Goal: Task Accomplishment & Management: Manage account settings

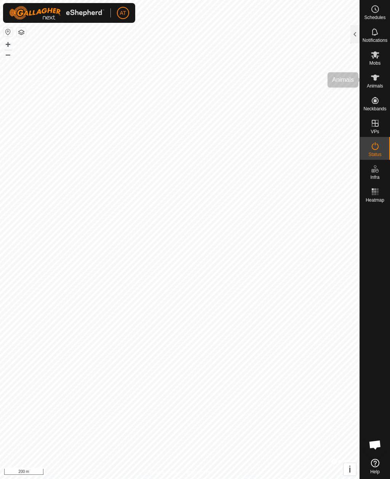
click at [374, 70] on div "Animals" at bounding box center [375, 80] width 30 height 23
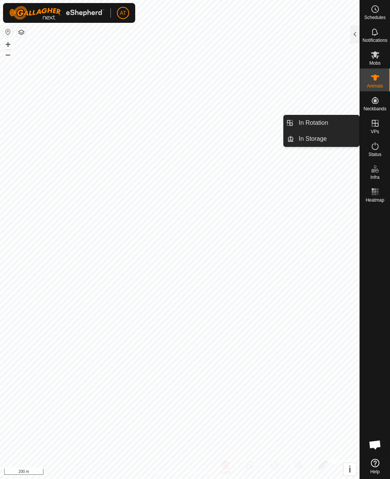
click at [334, 143] on link "In Storage" at bounding box center [326, 138] width 65 height 15
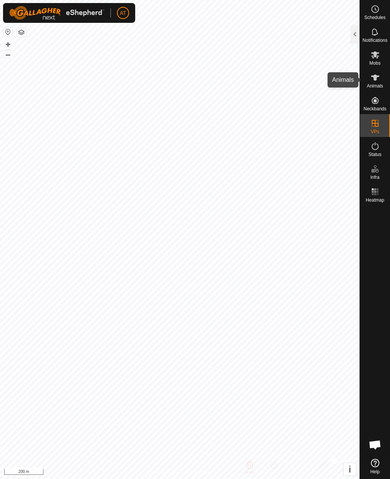
click at [373, 69] on div "Animals" at bounding box center [375, 80] width 30 height 23
click at [351, 43] on div at bounding box center [354, 34] width 9 height 18
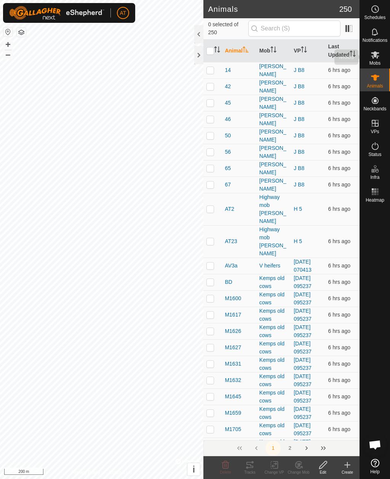
click at [373, 58] on icon at bounding box center [375, 54] width 8 height 7
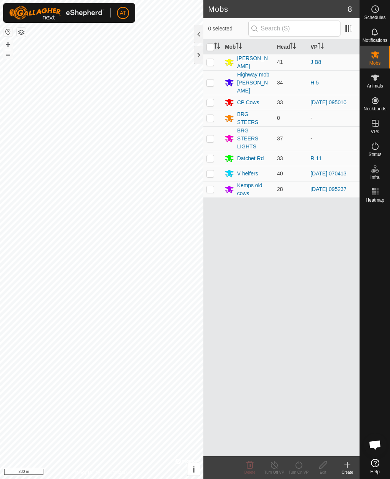
click at [215, 184] on td at bounding box center [212, 189] width 18 height 16
checkbox input "true"
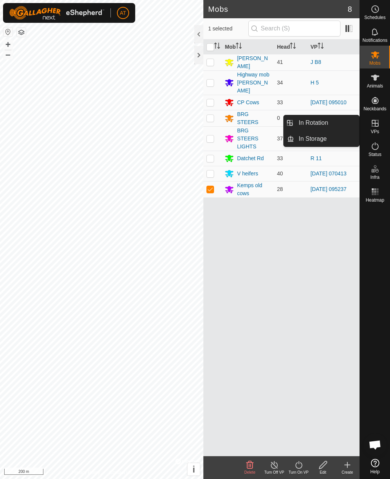
click at [348, 145] on link "In Storage" at bounding box center [326, 138] width 65 height 15
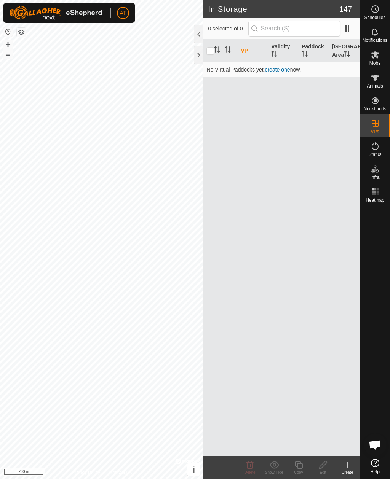
click at [349, 472] on div "Create" at bounding box center [347, 473] width 24 height 6
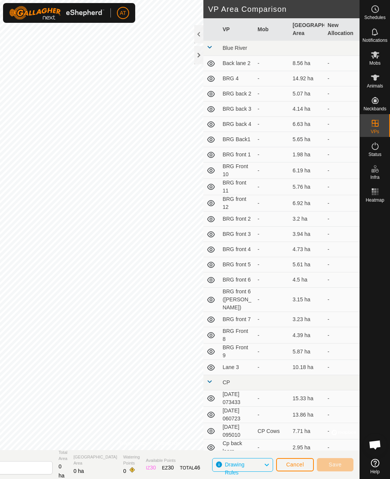
click at [202, 61] on div at bounding box center [198, 55] width 9 height 18
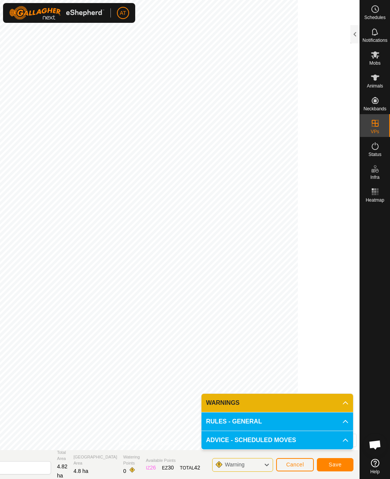
click at [338, 463] on span "Save" at bounding box center [335, 465] width 13 height 6
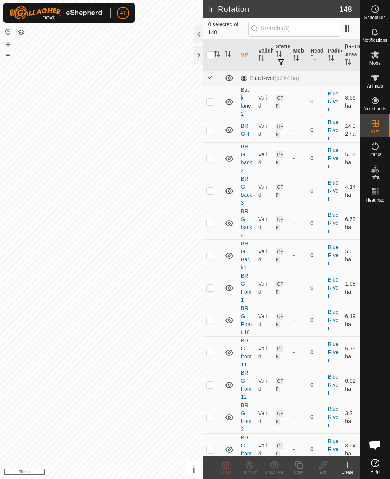
click at [374, 60] on es-mob-svg-icon at bounding box center [375, 55] width 14 height 12
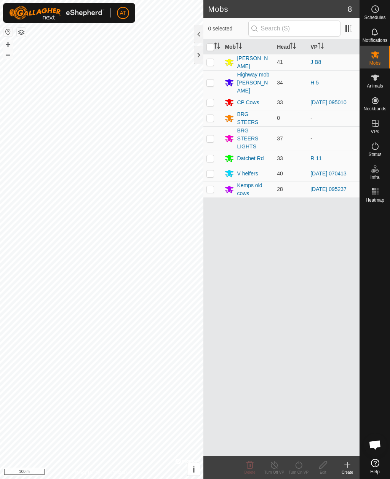
click at [214, 186] on p-checkbox at bounding box center [210, 189] width 8 height 6
checkbox input "true"
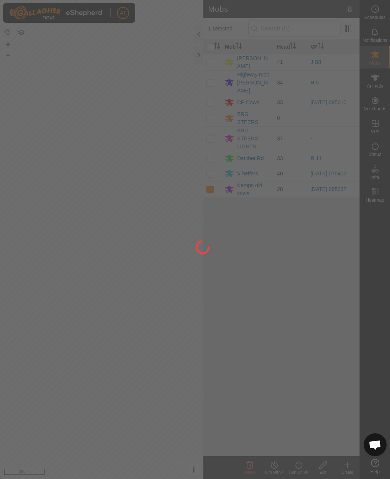
click at [298, 468] on div at bounding box center [195, 239] width 390 height 479
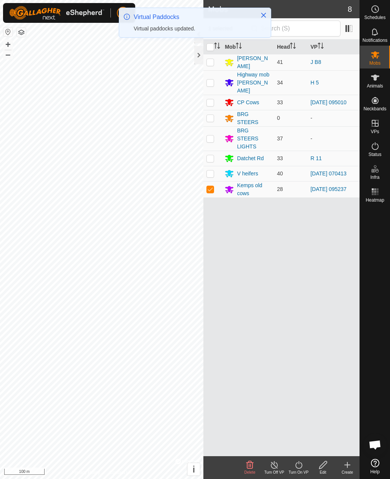
click at [297, 466] on icon at bounding box center [299, 465] width 10 height 9
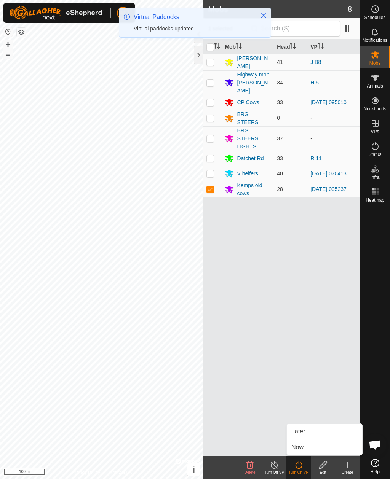
click at [302, 449] on span "Now" at bounding box center [297, 447] width 12 height 9
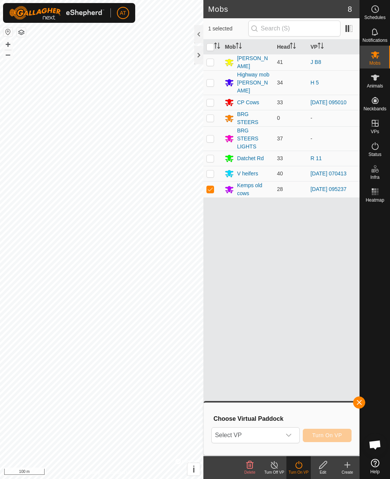
click at [243, 437] on span "Select VP" at bounding box center [246, 435] width 69 height 15
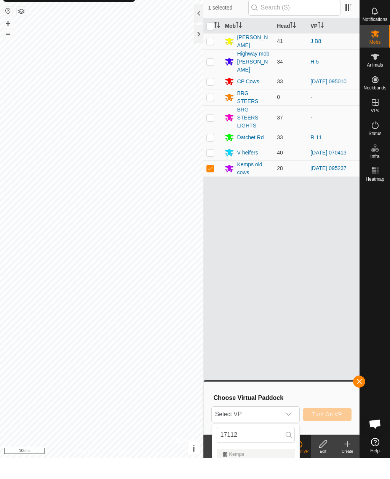
scroll to position [21, 0]
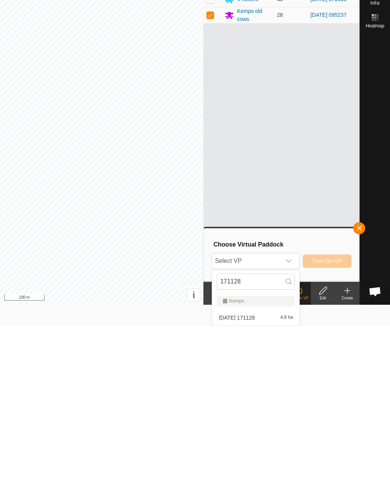
type input "171128"
click at [275, 467] on div "2025-10-10 171128 4.8 ha" at bounding box center [256, 471] width 78 height 9
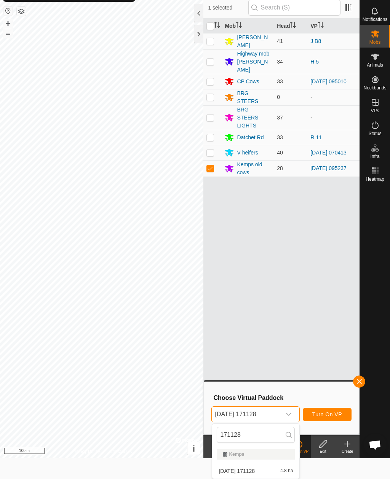
scroll to position [0, 0]
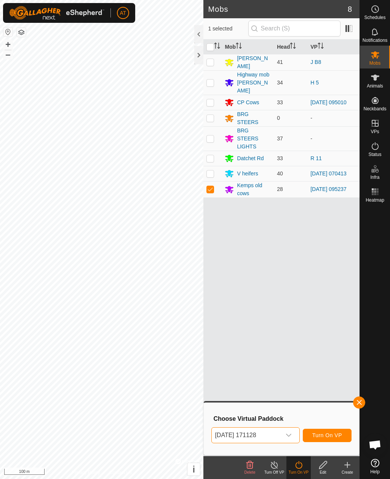
click at [330, 434] on span "Turn On VP" at bounding box center [327, 436] width 30 height 6
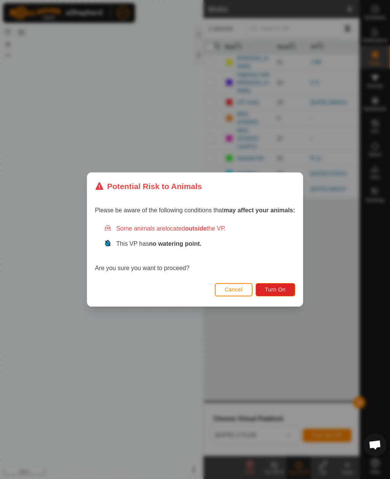
click at [285, 293] on button "Turn On" at bounding box center [276, 289] width 40 height 13
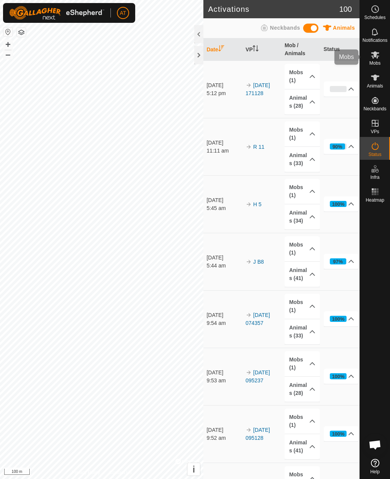
click at [376, 62] on span "Mobs" at bounding box center [374, 63] width 11 height 5
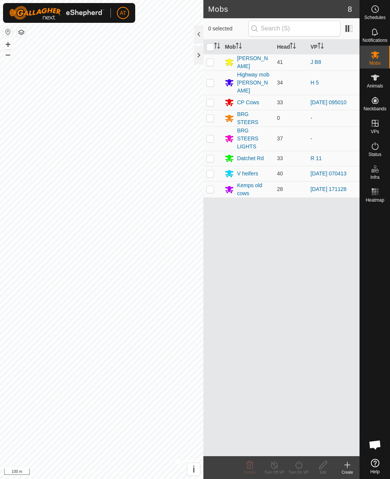
click at [214, 168] on td at bounding box center [212, 173] width 18 height 15
checkbox input "true"
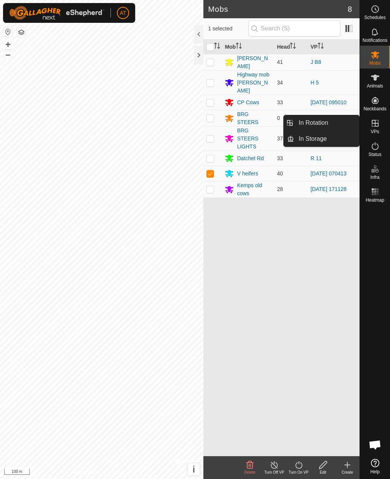
click at [334, 146] on link "In Storage" at bounding box center [326, 138] width 65 height 15
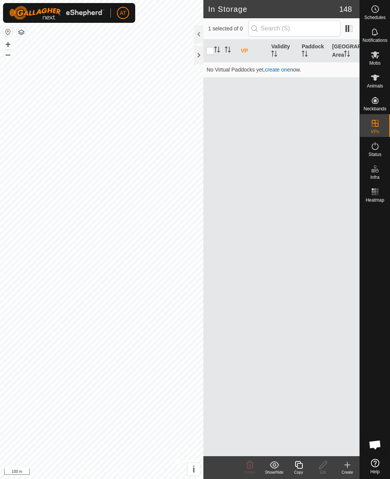
click at [345, 465] on icon at bounding box center [347, 465] width 5 height 0
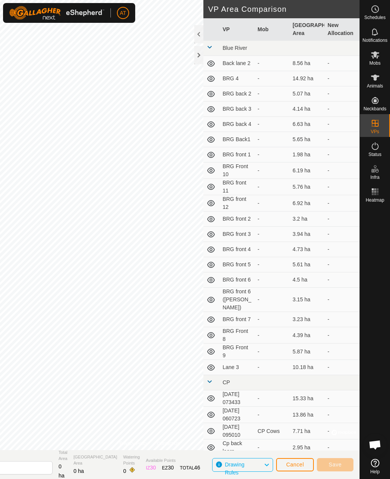
click at [199, 55] on div at bounding box center [198, 55] width 9 height 18
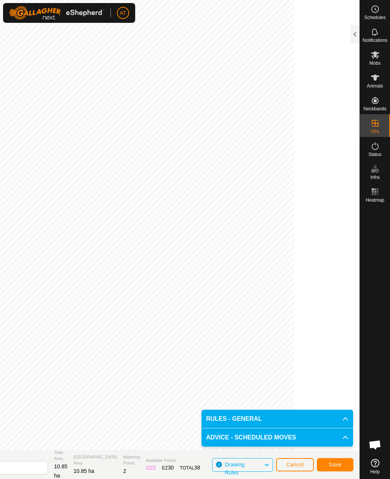
click at [339, 466] on span "Save" at bounding box center [335, 465] width 13 height 6
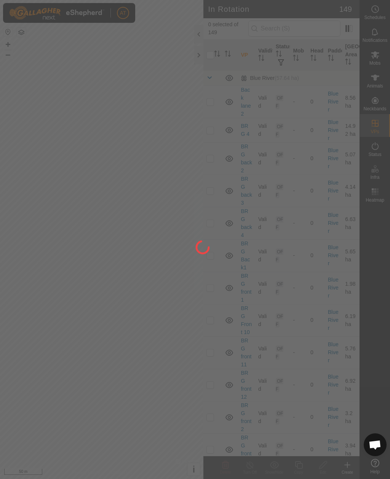
click at [377, 59] on div at bounding box center [195, 239] width 390 height 479
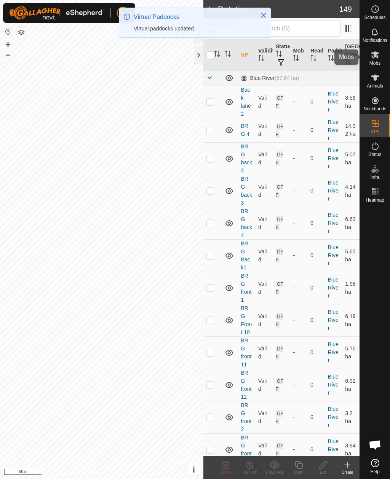
click at [374, 66] on span "Mobs" at bounding box center [374, 63] width 11 height 5
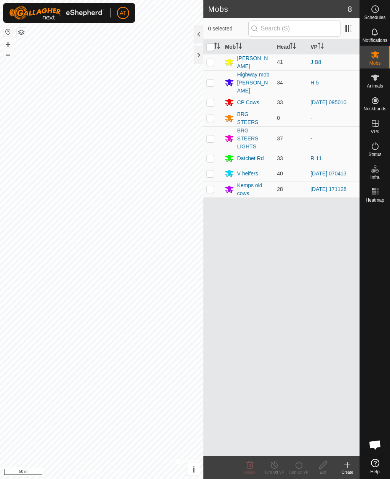
click at [208, 170] on td at bounding box center [212, 173] width 18 height 15
checkbox input "true"
click at [297, 466] on icon at bounding box center [299, 465] width 10 height 9
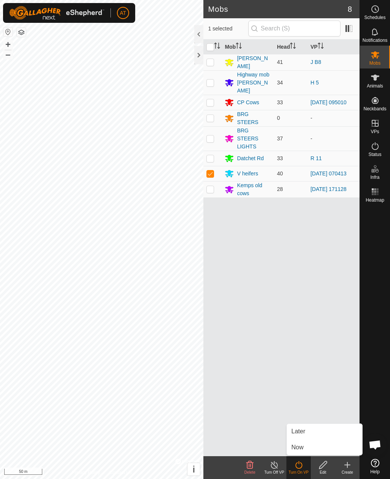
click at [298, 452] on span "Now" at bounding box center [297, 447] width 12 height 9
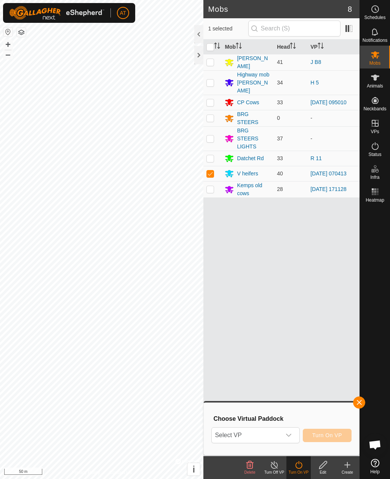
click at [243, 436] on span "Select VP" at bounding box center [246, 435] width 69 height 15
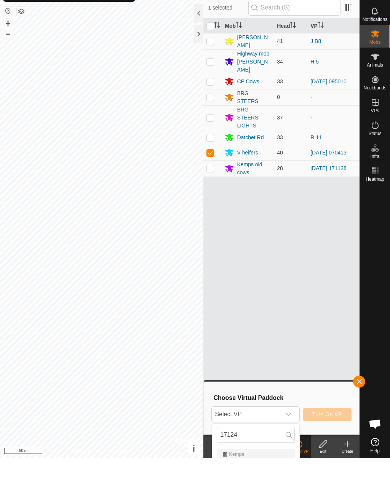
scroll to position [21, 0]
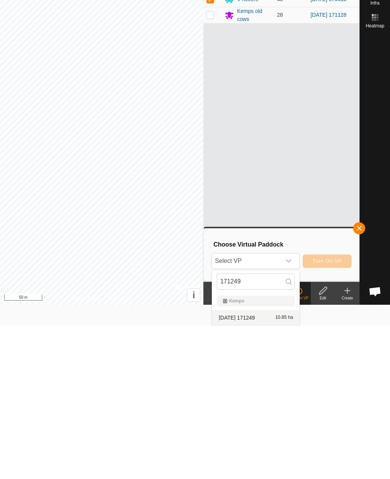
type input "171249"
click at [270, 464] on li "2025-10-10 171249 10.85 ha" at bounding box center [255, 471] width 87 height 15
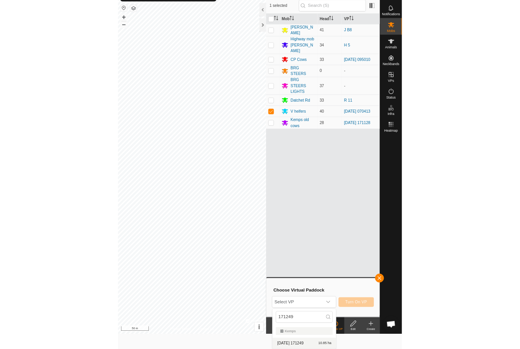
scroll to position [0, 0]
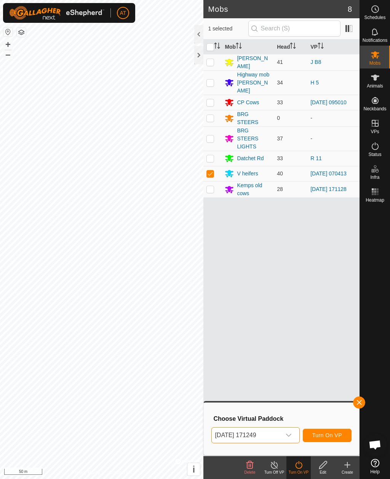
click at [336, 435] on span "Turn On VP" at bounding box center [327, 436] width 30 height 6
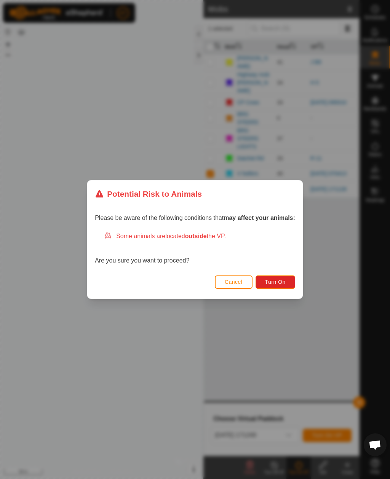
click at [290, 283] on button "Turn On" at bounding box center [276, 282] width 40 height 13
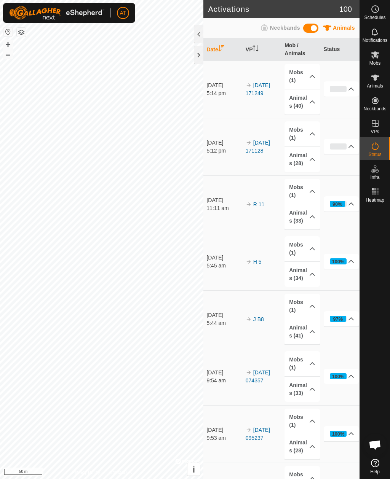
click at [197, 61] on div at bounding box center [198, 55] width 9 height 18
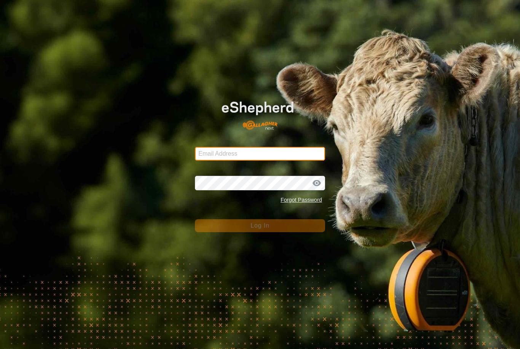
click at [284, 157] on input "Email Address" at bounding box center [260, 154] width 130 height 14
type input "anthony.thexton7@outlook.com"
click at [260, 226] on button "Log In" at bounding box center [260, 225] width 130 height 13
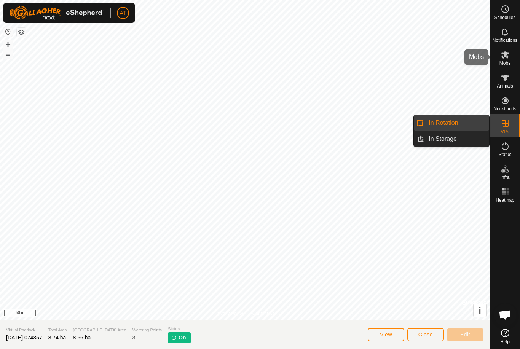
click at [506, 63] on span "Mobs" at bounding box center [505, 63] width 11 height 5
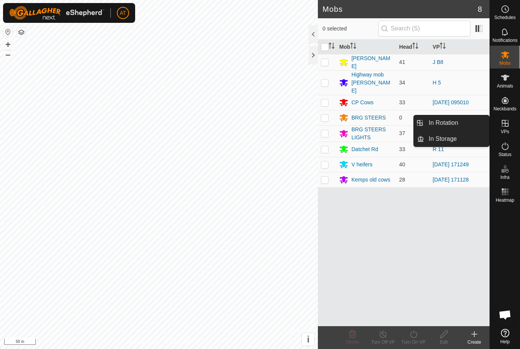
click at [465, 123] on link "In Rotation" at bounding box center [456, 122] width 65 height 15
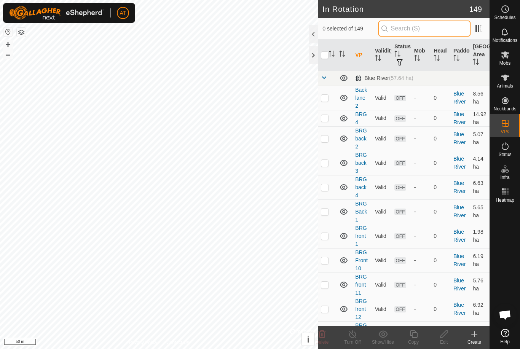
click at [443, 37] on input "text" at bounding box center [425, 29] width 92 height 16
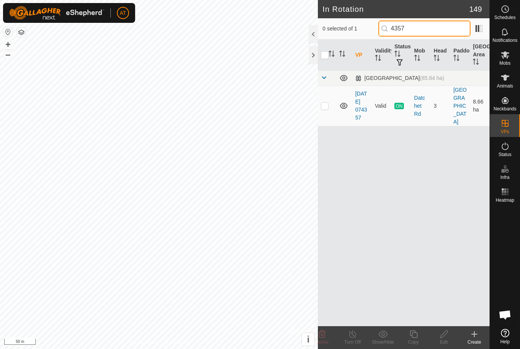
type input "4357"
click at [311, 63] on div at bounding box center [313, 55] width 9 height 18
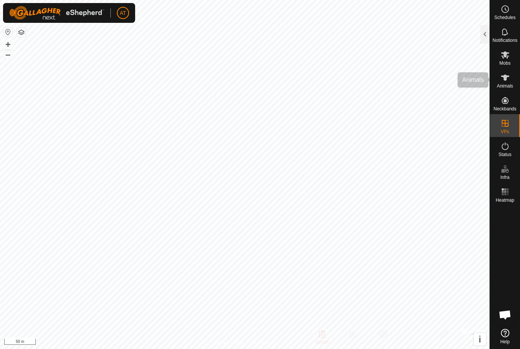
click at [507, 77] on icon at bounding box center [505, 77] width 9 height 9
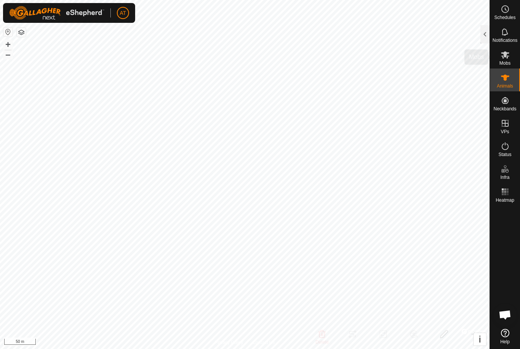
click at [508, 59] on icon at bounding box center [505, 54] width 9 height 9
click at [482, 31] on div at bounding box center [485, 34] width 9 height 18
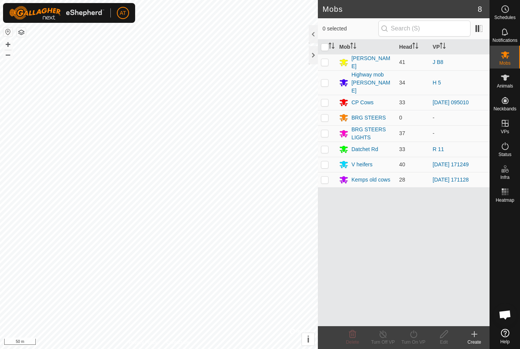
click at [381, 145] on div "Datchet Rd" at bounding box center [366, 149] width 54 height 9
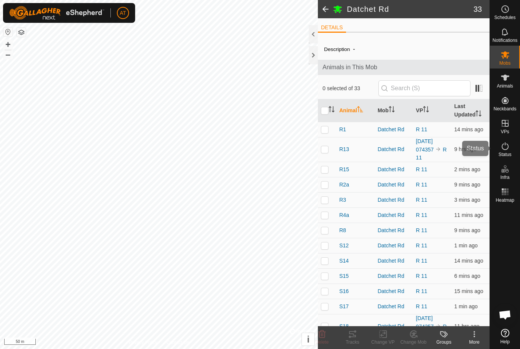
click at [506, 146] on icon at bounding box center [505, 146] width 9 height 9
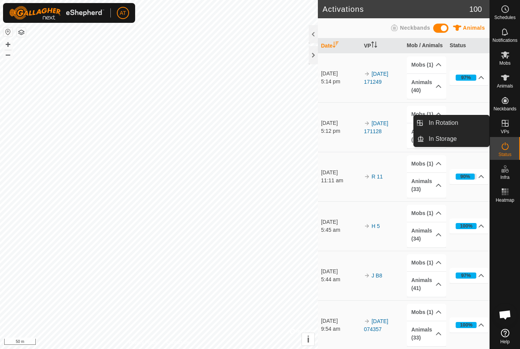
click at [506, 129] on span "VPs" at bounding box center [505, 131] width 8 height 5
click at [444, 123] on span "In Rotation" at bounding box center [443, 122] width 29 height 9
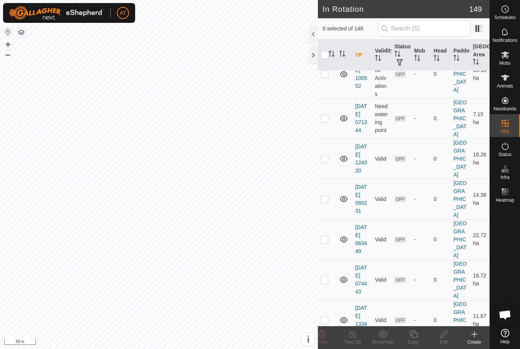
scroll to position [1512, 0]
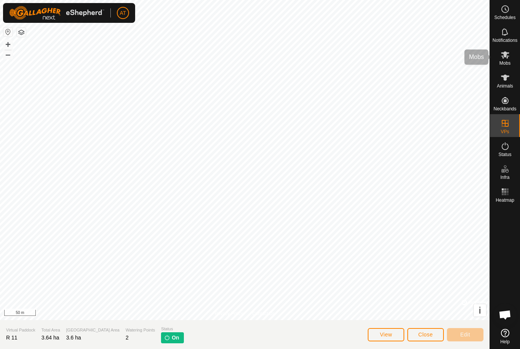
click at [506, 54] on icon at bounding box center [505, 54] width 8 height 7
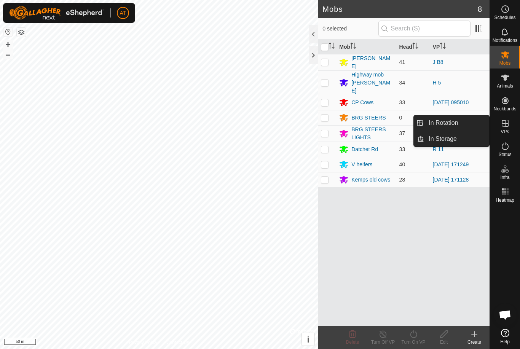
click at [470, 123] on link "In Rotation" at bounding box center [456, 122] width 65 height 15
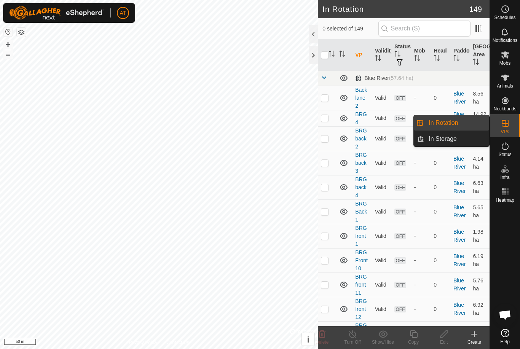
click at [474, 128] on link "In Rotation" at bounding box center [456, 122] width 65 height 15
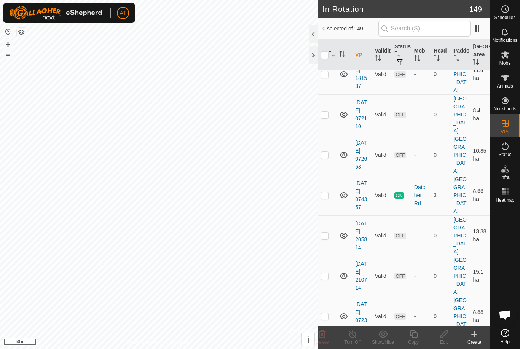
scroll to position [1865, 0]
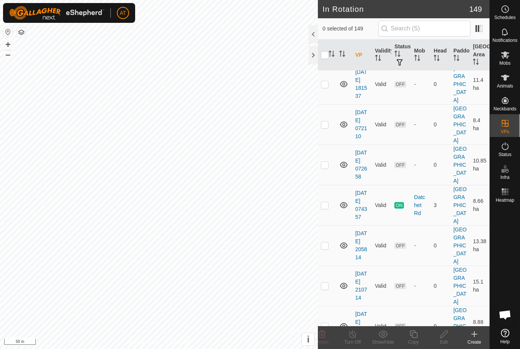
click at [329, 206] on td at bounding box center [327, 205] width 18 height 40
checkbox input "true"
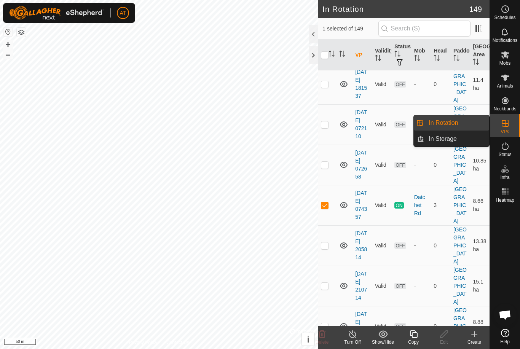
click at [463, 118] on link "In Rotation" at bounding box center [456, 122] width 65 height 15
click at [480, 192] on td "8.66 ha" at bounding box center [480, 205] width 20 height 40
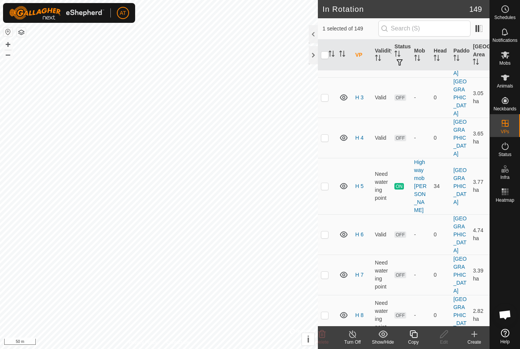
scroll to position [2507, 0]
click at [309, 58] on div at bounding box center [313, 55] width 9 height 18
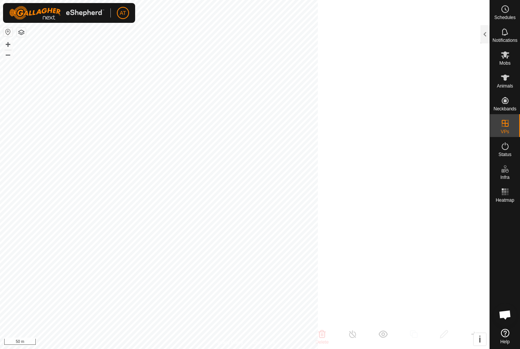
scroll to position [2509, 0]
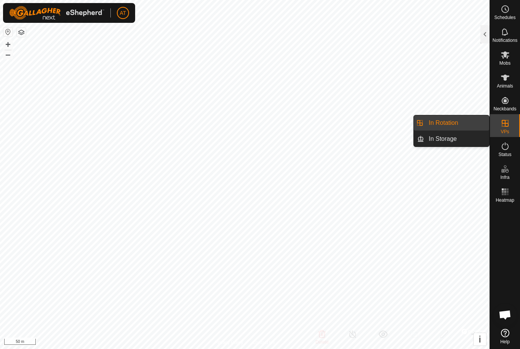
click at [459, 142] on link "In Storage" at bounding box center [456, 138] width 65 height 15
click at [470, 126] on link "In Rotation" at bounding box center [456, 122] width 65 height 15
click at [467, 123] on link "In Rotation" at bounding box center [456, 122] width 65 height 15
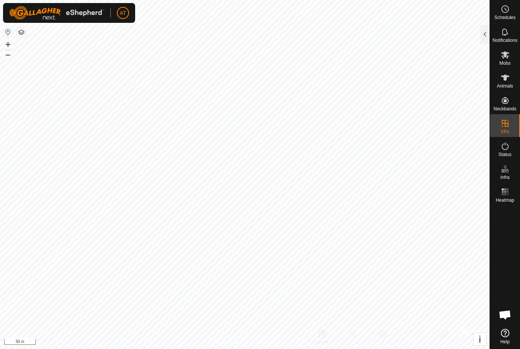
click at [488, 40] on div at bounding box center [485, 34] width 9 height 18
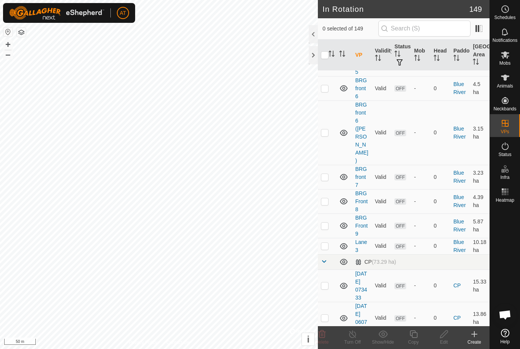
scroll to position [343, 0]
click at [454, 315] on link "CP" at bounding box center [457, 318] width 7 height 6
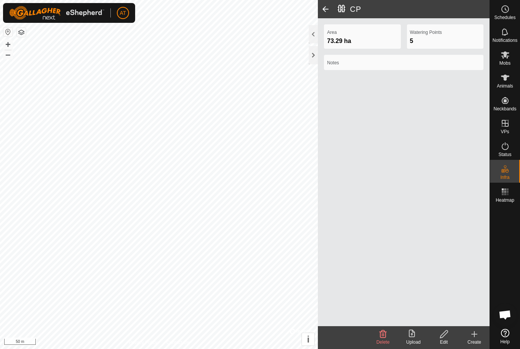
click at [310, 58] on div at bounding box center [313, 55] width 9 height 18
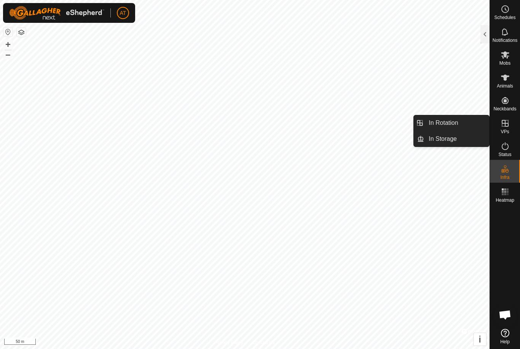
click at [466, 124] on link "In Rotation" at bounding box center [456, 122] width 65 height 15
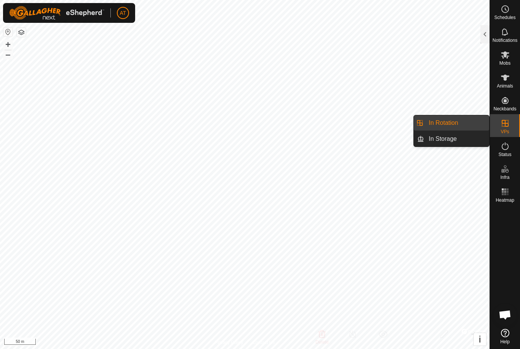
click at [473, 123] on link "In Rotation" at bounding box center [456, 122] width 65 height 15
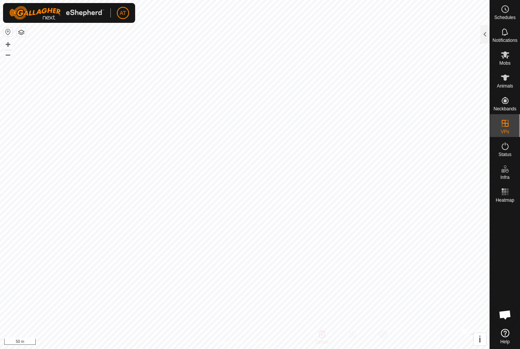
click at [484, 29] on div at bounding box center [485, 34] width 9 height 18
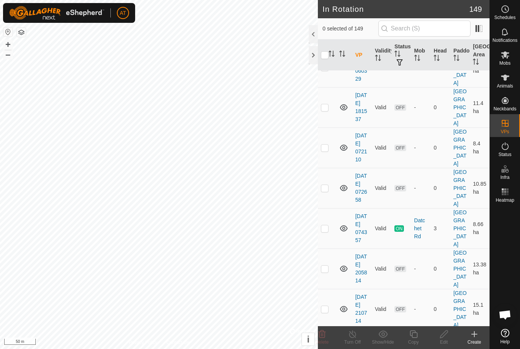
scroll to position [1839, 0]
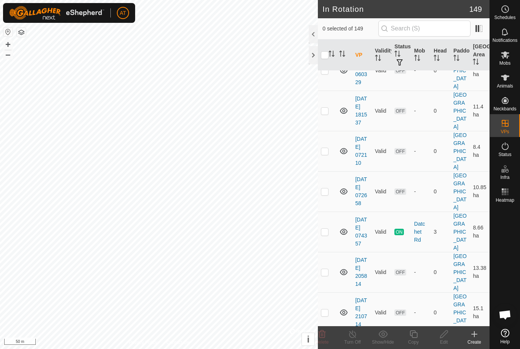
click at [329, 232] on td at bounding box center [327, 232] width 18 height 40
click at [403, 231] on span "ON" at bounding box center [399, 232] width 9 height 6
click at [343, 231] on icon at bounding box center [343, 231] width 9 height 9
click at [348, 229] on icon at bounding box center [343, 231] width 9 height 9
click at [325, 232] on p-checkbox at bounding box center [325, 232] width 8 height 6
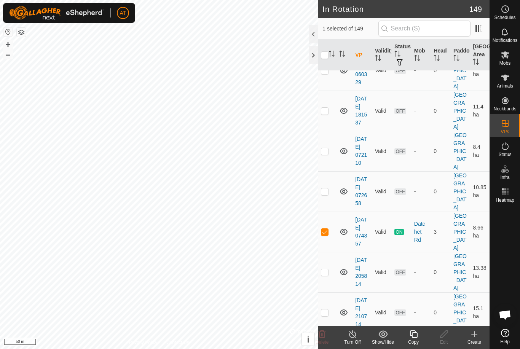
checkbox input "false"
click at [508, 59] on icon at bounding box center [505, 54] width 9 height 9
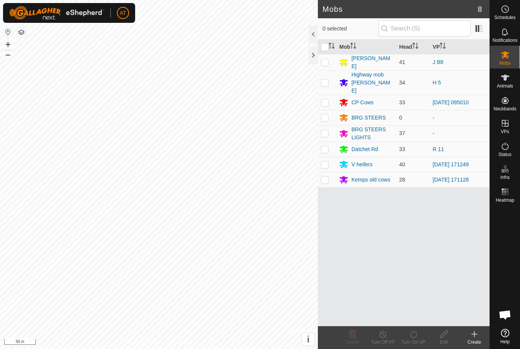
click at [326, 144] on td at bounding box center [327, 149] width 18 height 15
checkbox input "true"
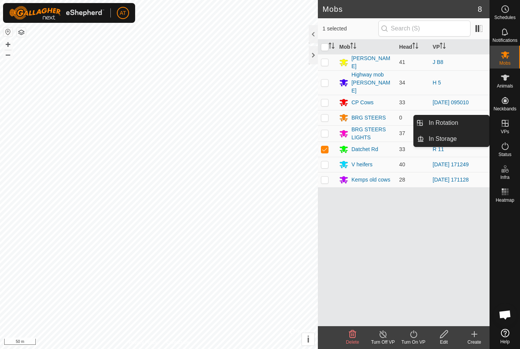
click at [475, 121] on link "In Rotation" at bounding box center [456, 122] width 65 height 15
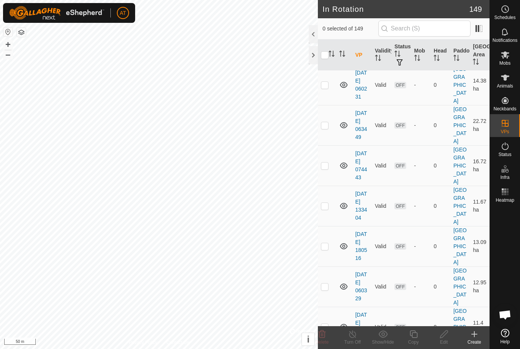
scroll to position [1903, 0]
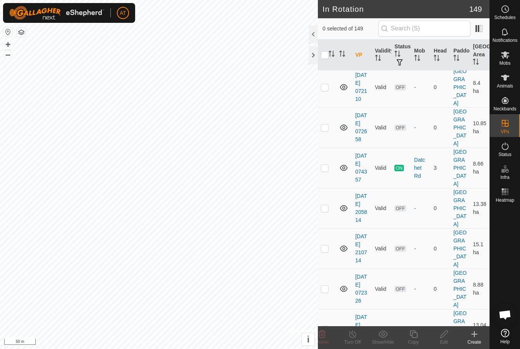
click at [325, 171] on td at bounding box center [327, 168] width 18 height 40
checkbox input "true"
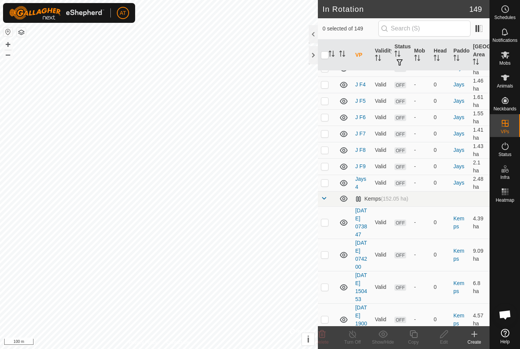
scroll to position [4086, 0]
click at [324, 334] on icon at bounding box center [322, 334] width 9 height 9
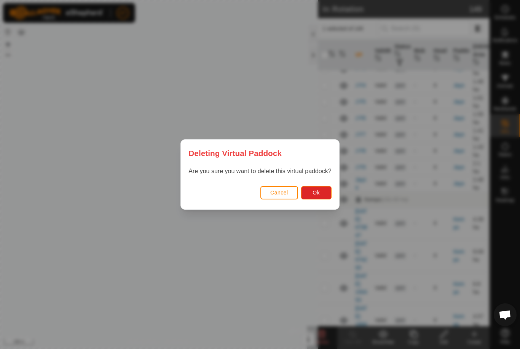
click at [326, 195] on button "Ok" at bounding box center [316, 192] width 30 height 13
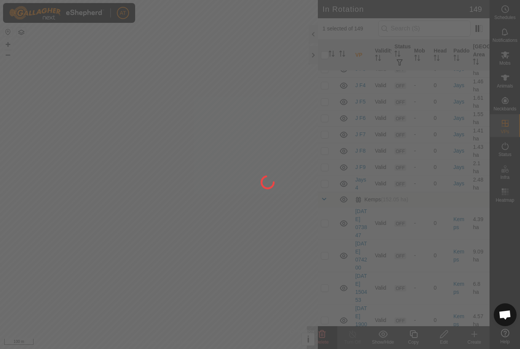
checkbox input "false"
click at [205, 264] on div at bounding box center [260, 174] width 520 height 349
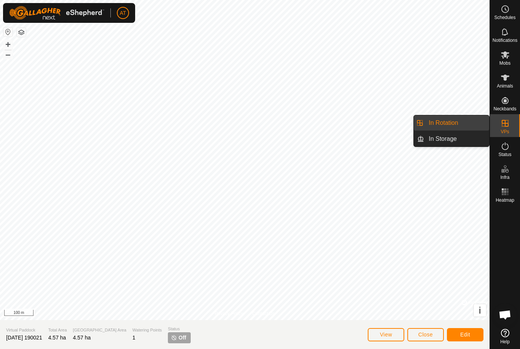
click at [471, 127] on link "In Rotation" at bounding box center [456, 122] width 65 height 15
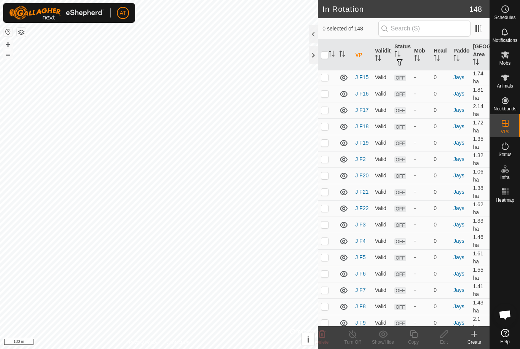
scroll to position [3930, 0]
click at [324, 335] on icon at bounding box center [322, 335] width 7 height 8
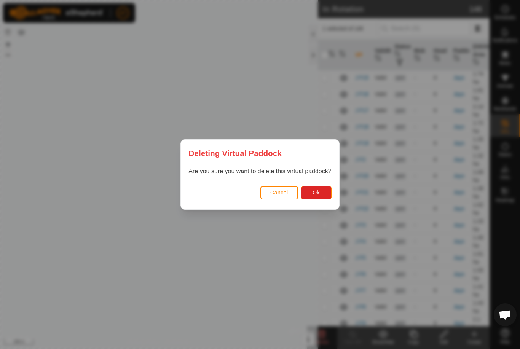
click at [320, 195] on span "Ok" at bounding box center [316, 193] width 7 height 6
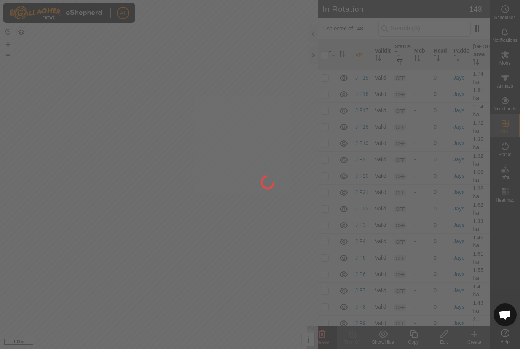
checkbox input "false"
click at [191, 256] on div at bounding box center [260, 174] width 520 height 349
click at [170, 264] on div at bounding box center [260, 174] width 520 height 349
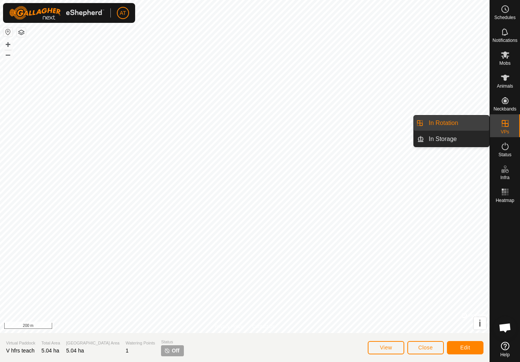
click at [463, 123] on link "In Rotation" at bounding box center [456, 122] width 65 height 15
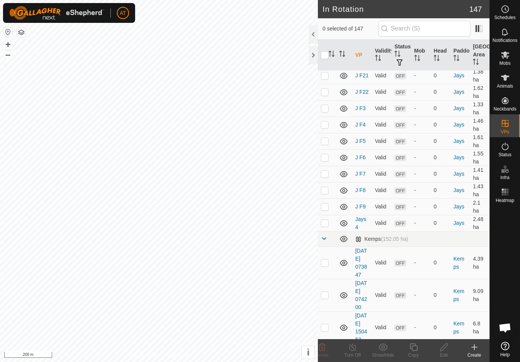
scroll to position [4046, 0]
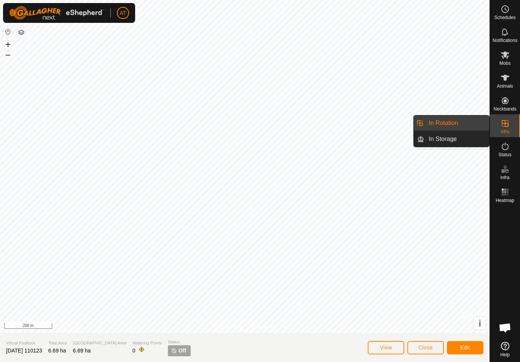
click at [464, 123] on link "In Rotation" at bounding box center [456, 122] width 65 height 15
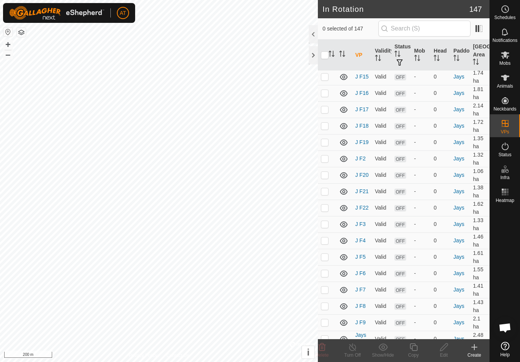
scroll to position [3932, 0]
click at [324, 349] on icon at bounding box center [322, 346] width 9 height 9
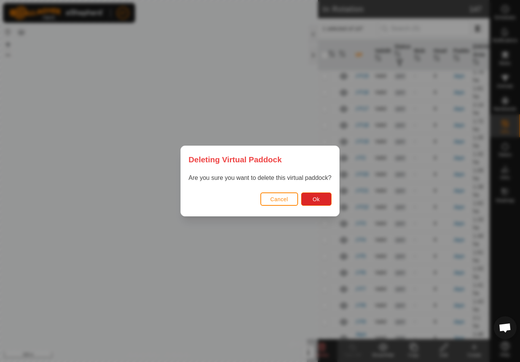
click at [319, 198] on span "Ok" at bounding box center [316, 199] width 7 height 6
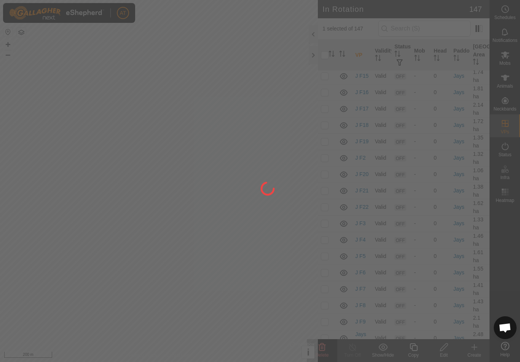
checkbox input "false"
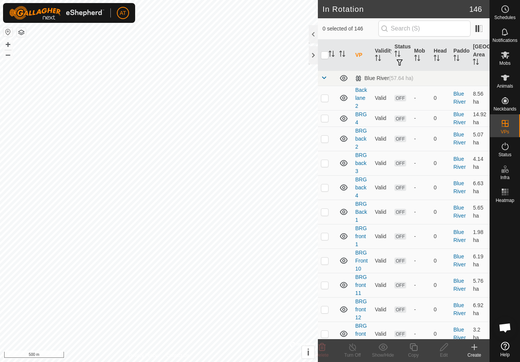
click at [23, 36] on button "button" at bounding box center [21, 32] width 9 height 9
click at [6, 36] on button "button" at bounding box center [7, 31] width 9 height 9
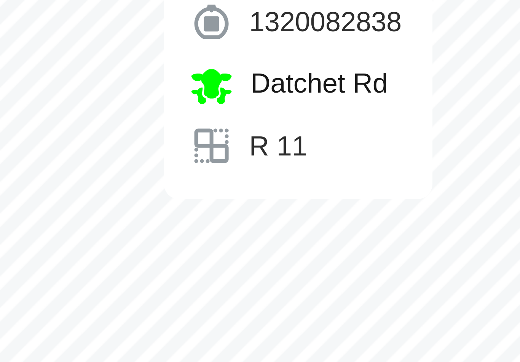
click at [85, 223] on div "R3 1320082838 Datchet Rd R 11" at bounding box center [112, 252] width 54 height 58
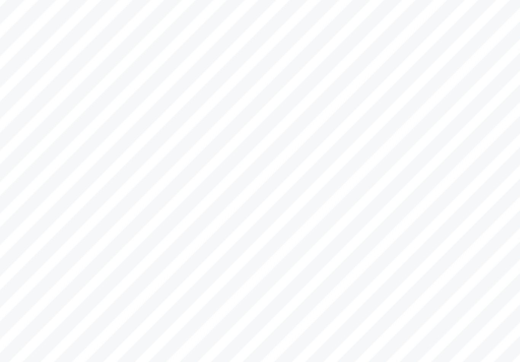
type input "Q54"
type input "-"
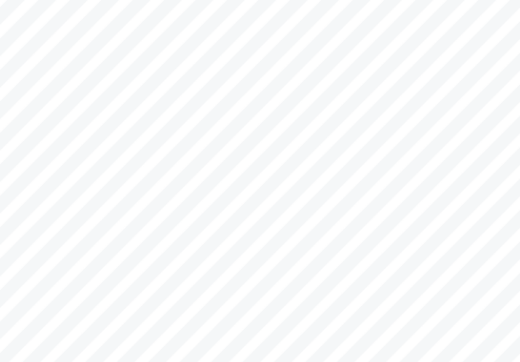
type input "0 kg"
type input "-"
